Goal: Task Accomplishment & Management: Manage account settings

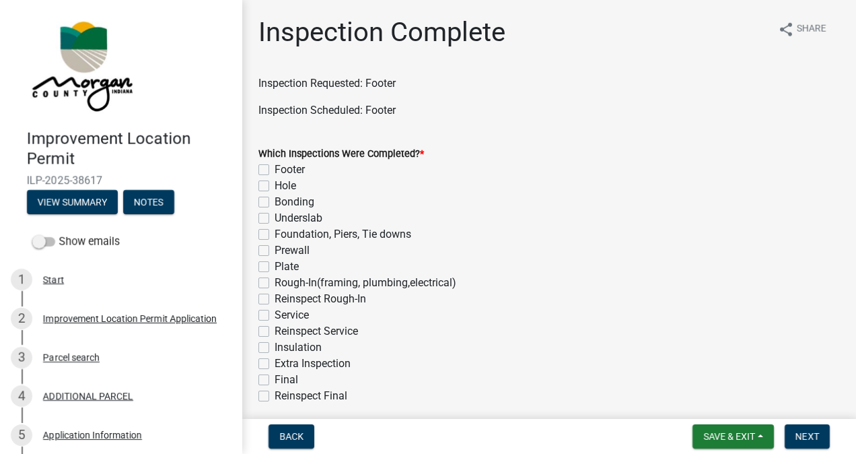
scroll to position [202, 0]
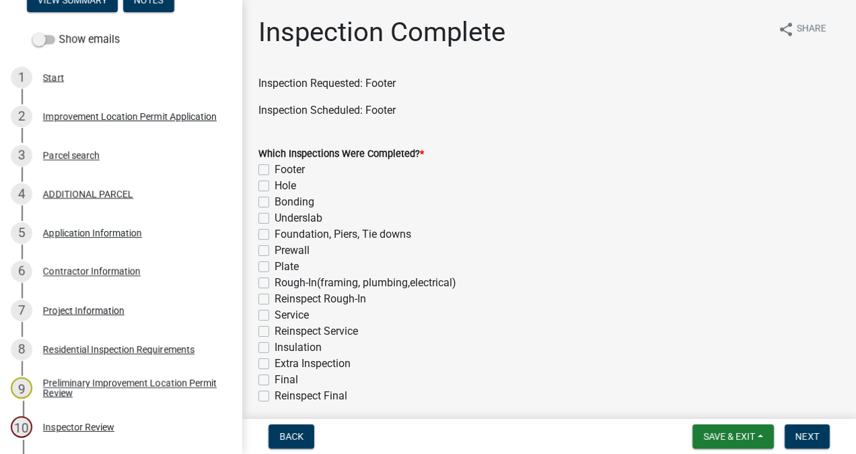
click at [96, 318] on div "7 Project Information" at bounding box center [116, 311] width 210 height 22
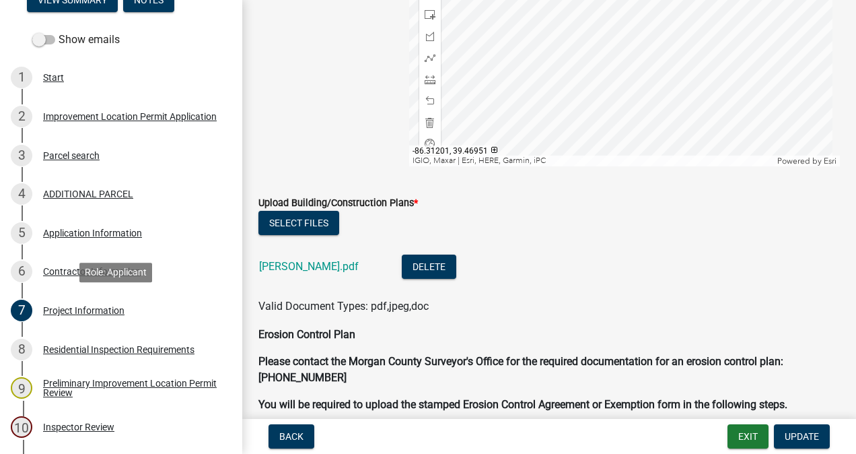
scroll to position [2520, 0]
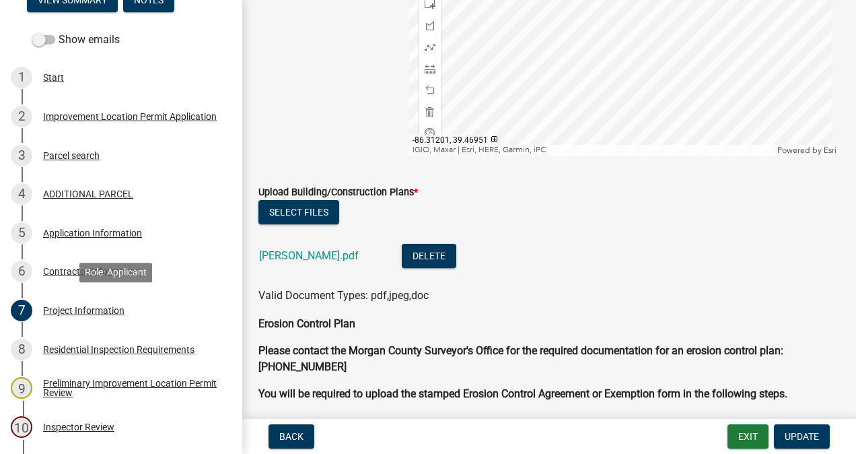
click at [296, 259] on div "[PERSON_NAME].pdf" at bounding box center [319, 258] width 121 height 28
click at [302, 257] on link "[PERSON_NAME].pdf" at bounding box center [309, 255] width 100 height 13
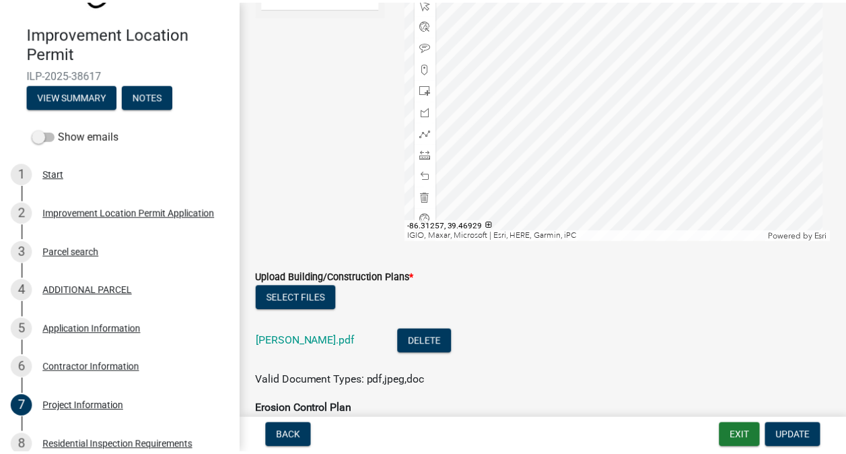
scroll to position [2407, 0]
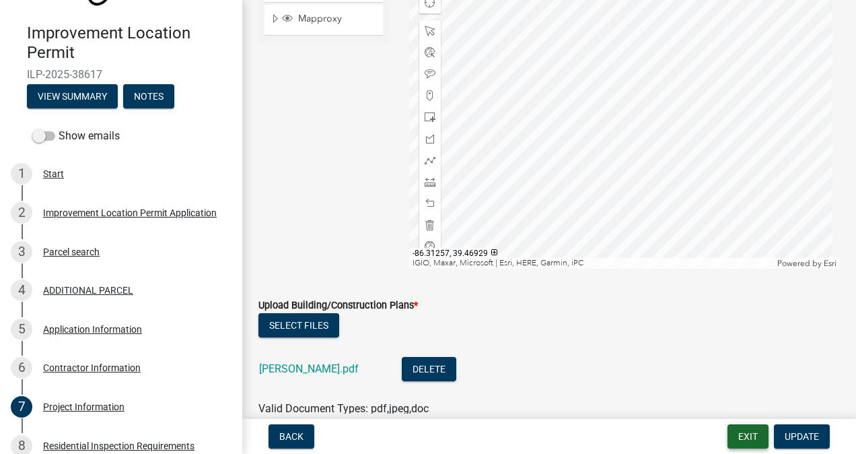
click at [743, 440] on button "Exit" at bounding box center [748, 436] width 41 height 24
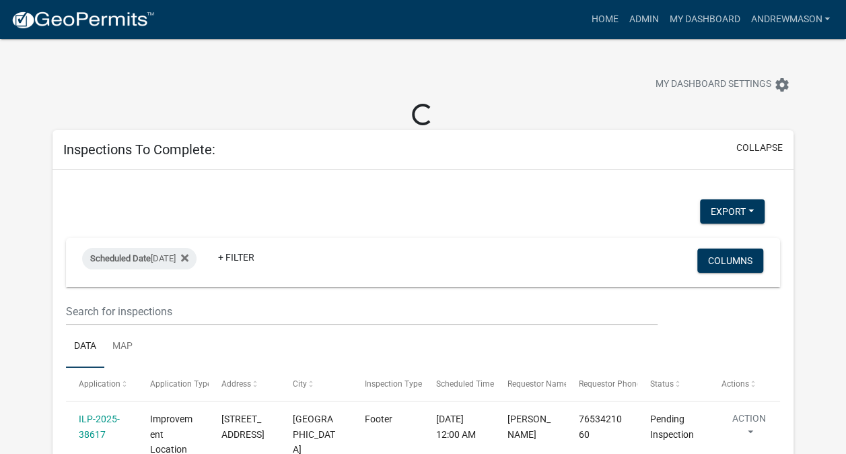
select select "3: 100"
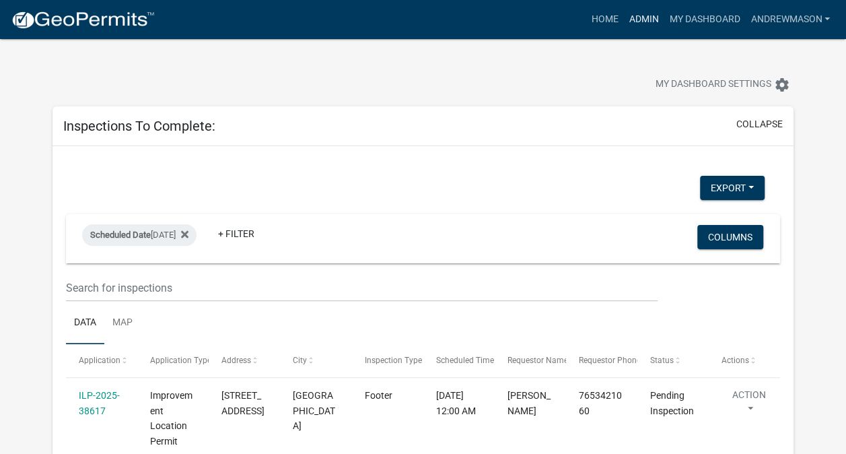
click at [642, 24] on link "Admin" at bounding box center [644, 20] width 40 height 26
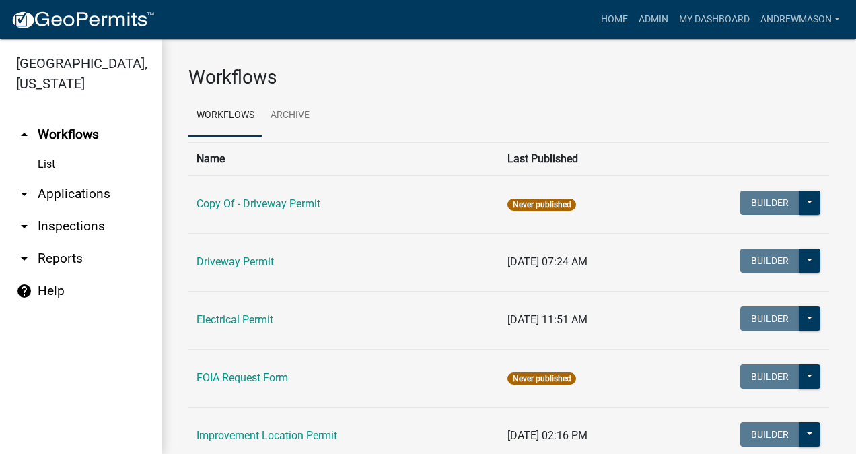
click at [82, 195] on link "arrow_drop_down Applications" at bounding box center [81, 194] width 162 height 32
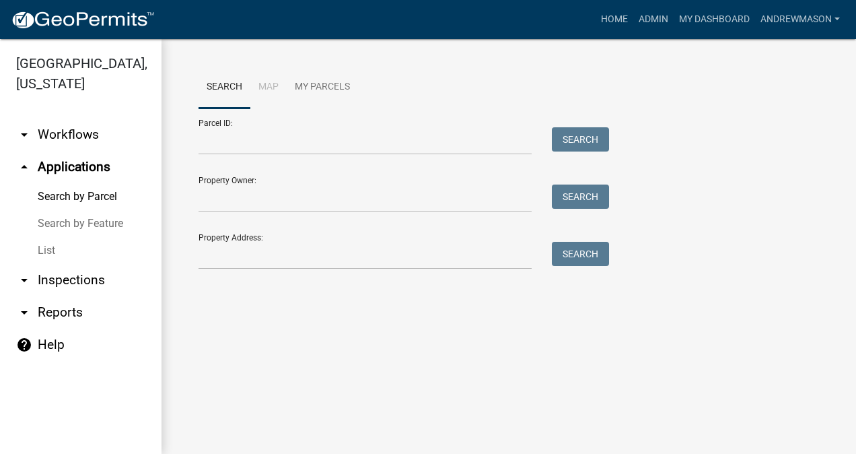
click at [55, 250] on link "List" at bounding box center [81, 250] width 162 height 27
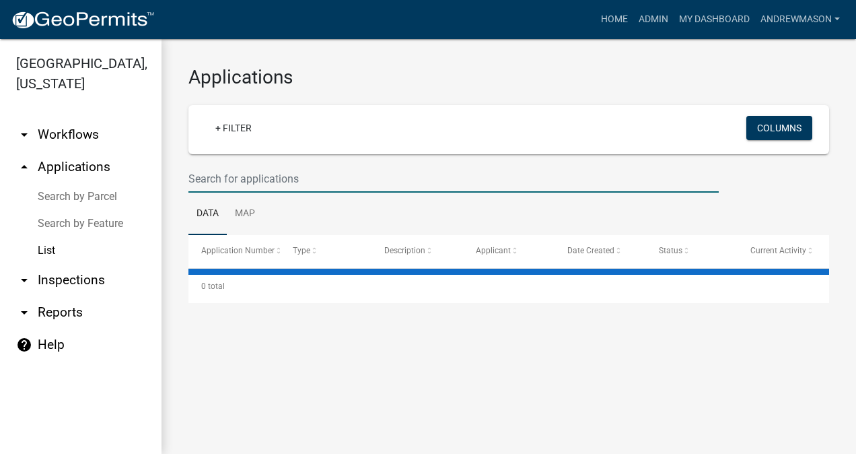
click at [238, 181] on input "text" at bounding box center [454, 179] width 531 height 28
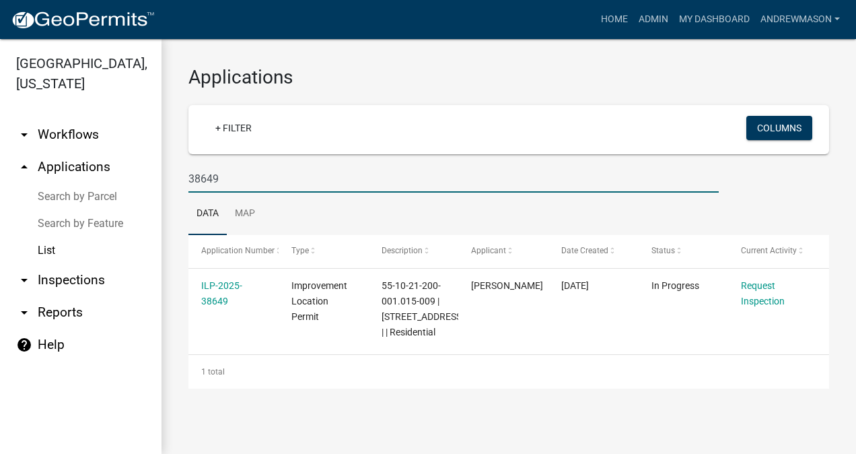
type input "38649"
click at [215, 297] on link "ILP-2025-38649" at bounding box center [221, 293] width 41 height 26
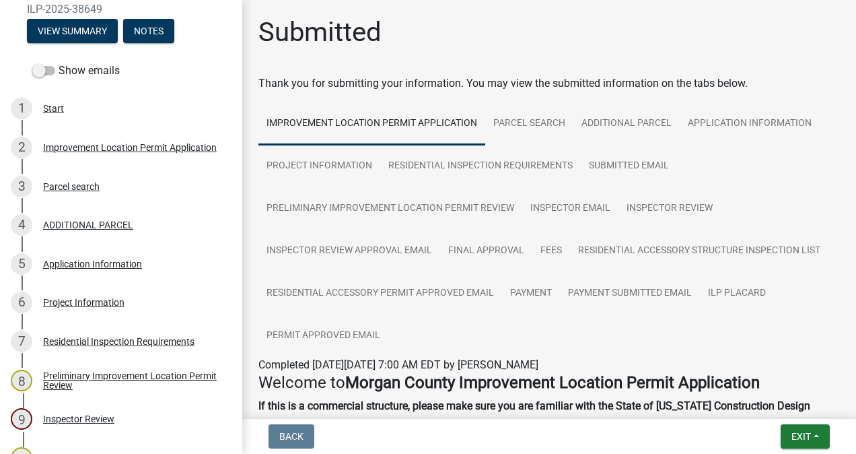
scroll to position [172, 0]
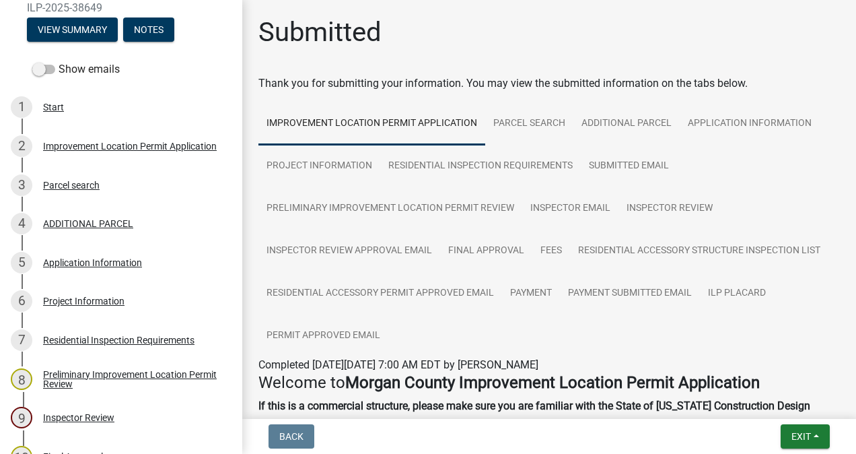
click at [90, 310] on div "6 Project Information" at bounding box center [116, 301] width 210 height 22
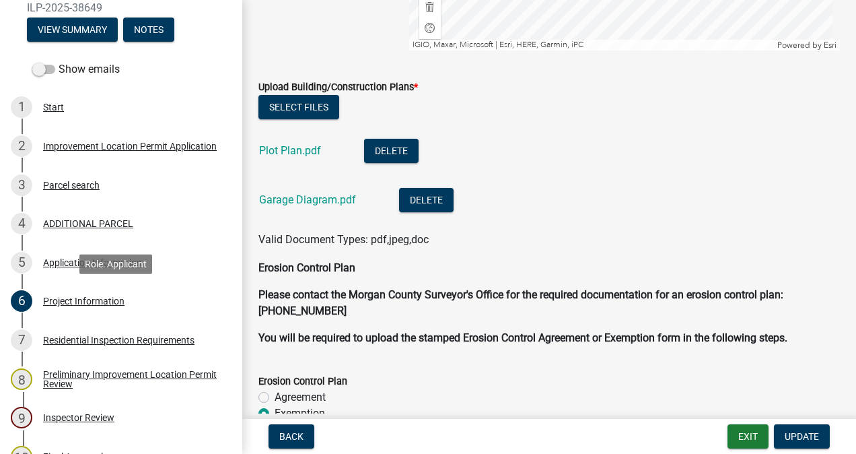
scroll to position [2852, 0]
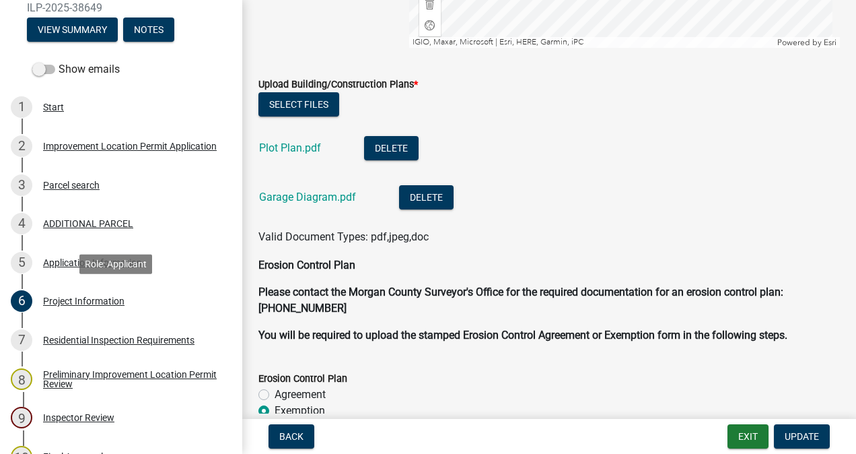
click at [326, 198] on link "Garage Diagram.pdf" at bounding box center [307, 197] width 97 height 13
